Goal: Task Accomplishment & Management: Use online tool/utility

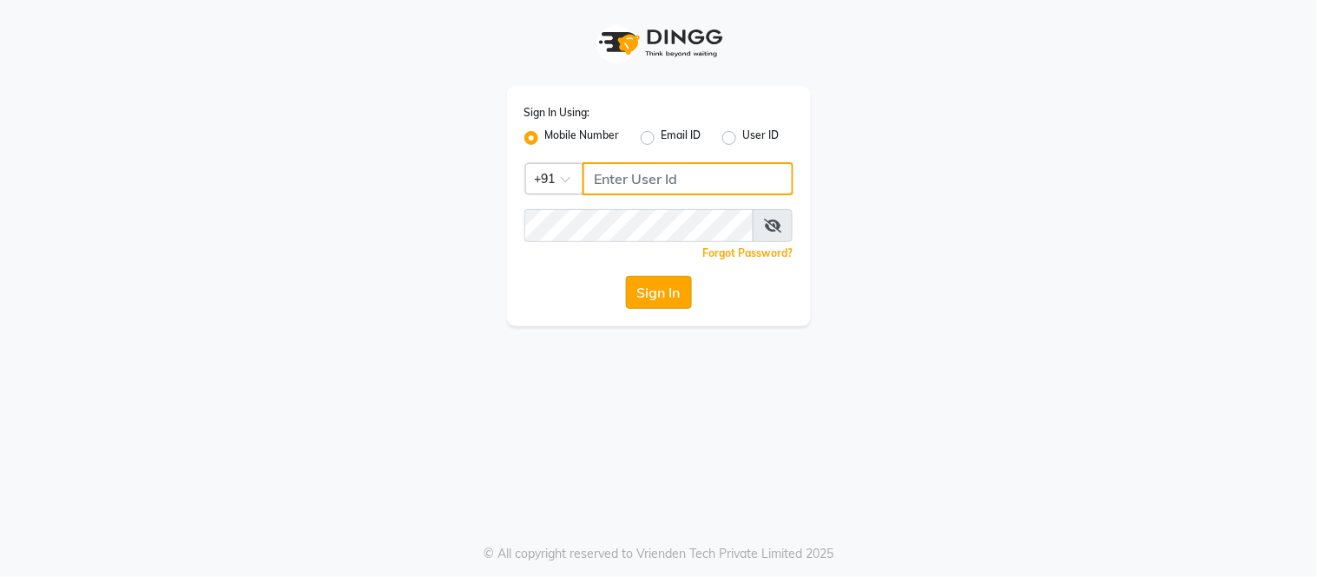
type input "9884040030"
drag, startPoint x: 666, startPoint y: 293, endPoint x: 670, endPoint y: 302, distance: 10.5
click at [666, 293] on button "Sign In" at bounding box center [659, 292] width 66 height 33
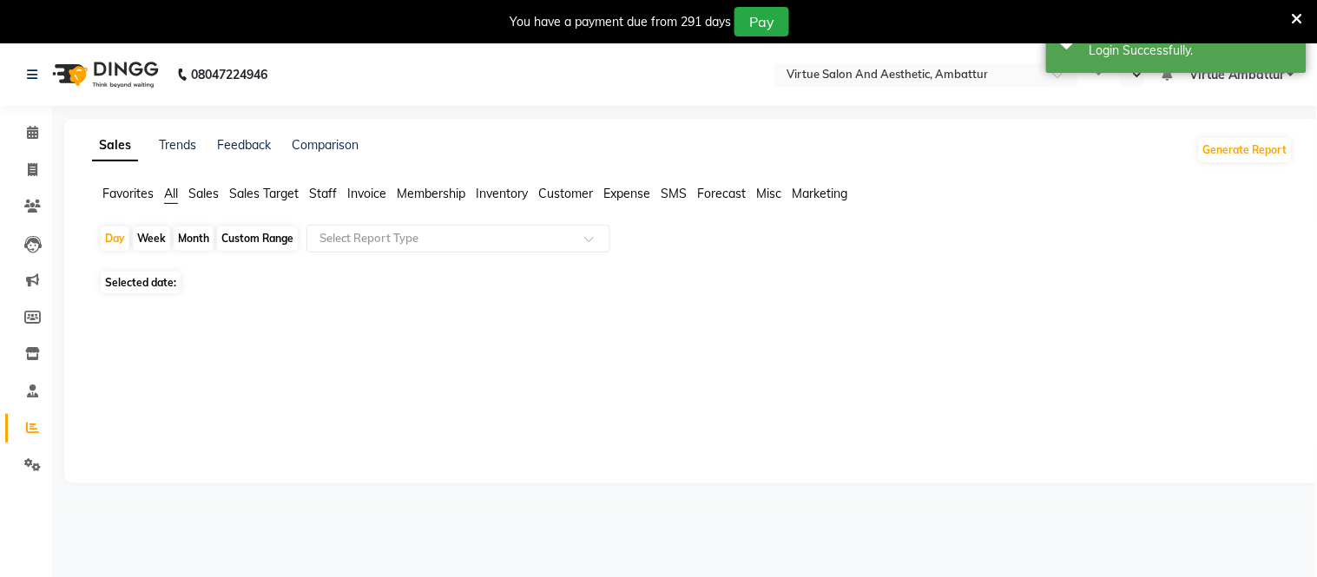
select select "en"
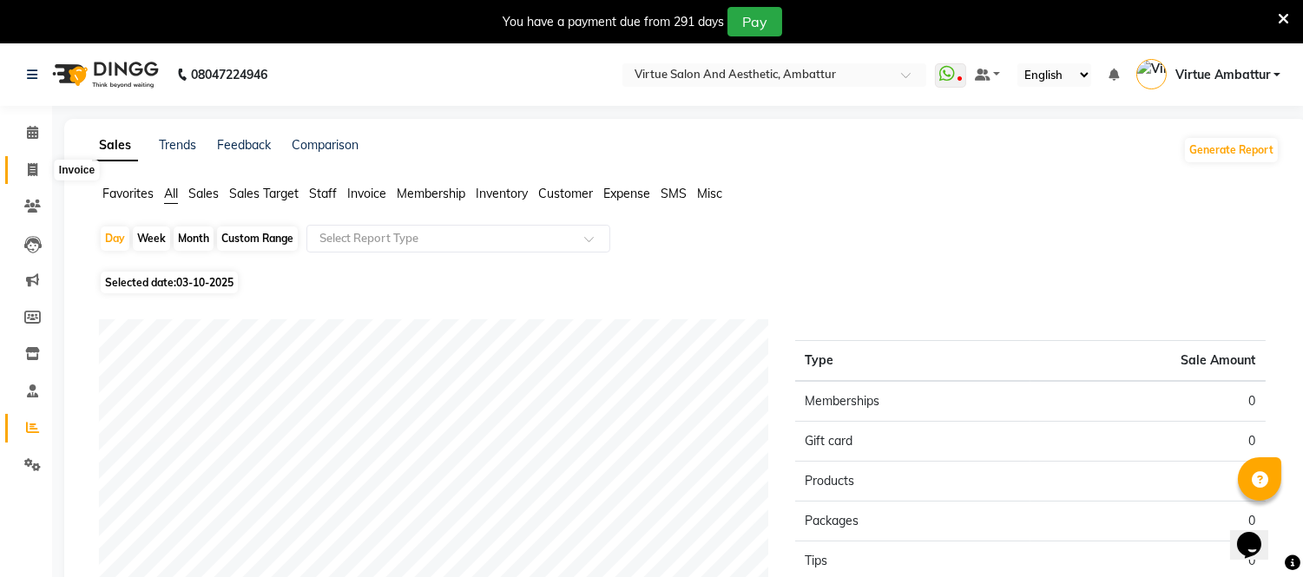
drag, startPoint x: 30, startPoint y: 169, endPoint x: 97, endPoint y: 163, distance: 68.0
click at [30, 169] on icon at bounding box center [33, 169] width 10 height 13
select select "service"
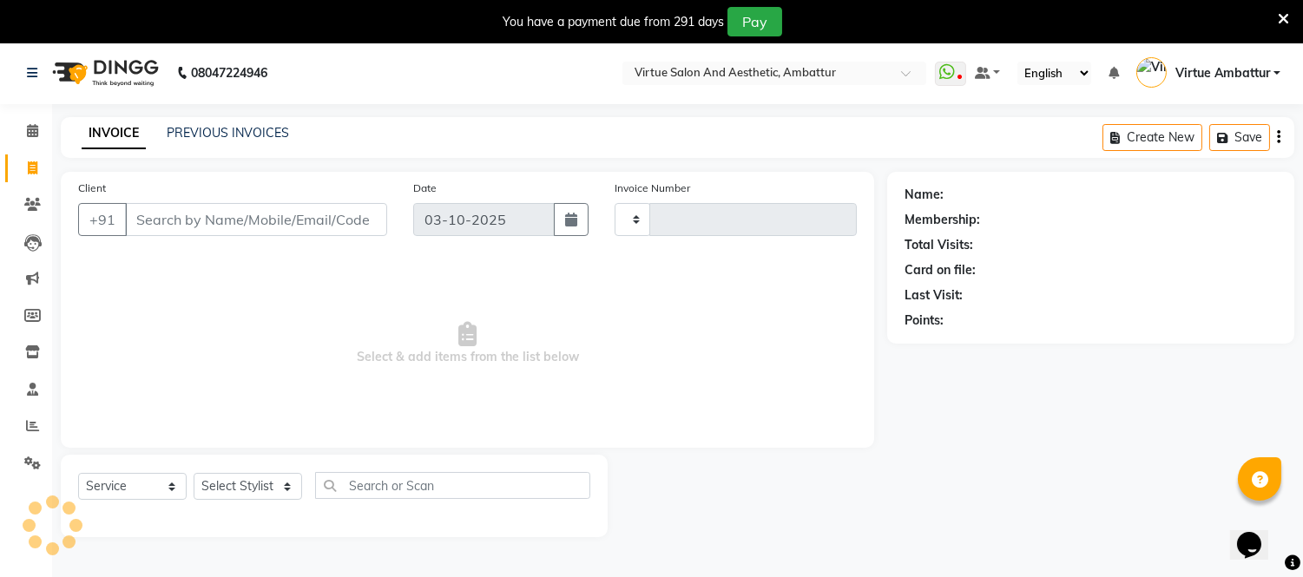
type input "3718"
select select "5237"
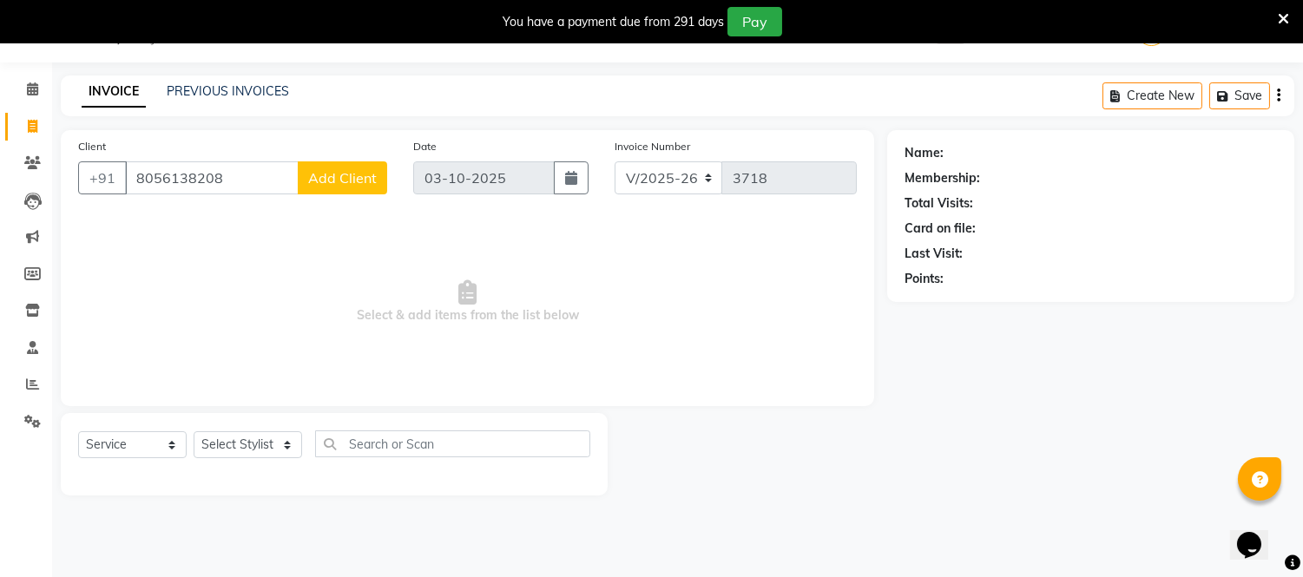
type input "8056138208"
